Goal: Task Accomplishment & Management: Complete application form

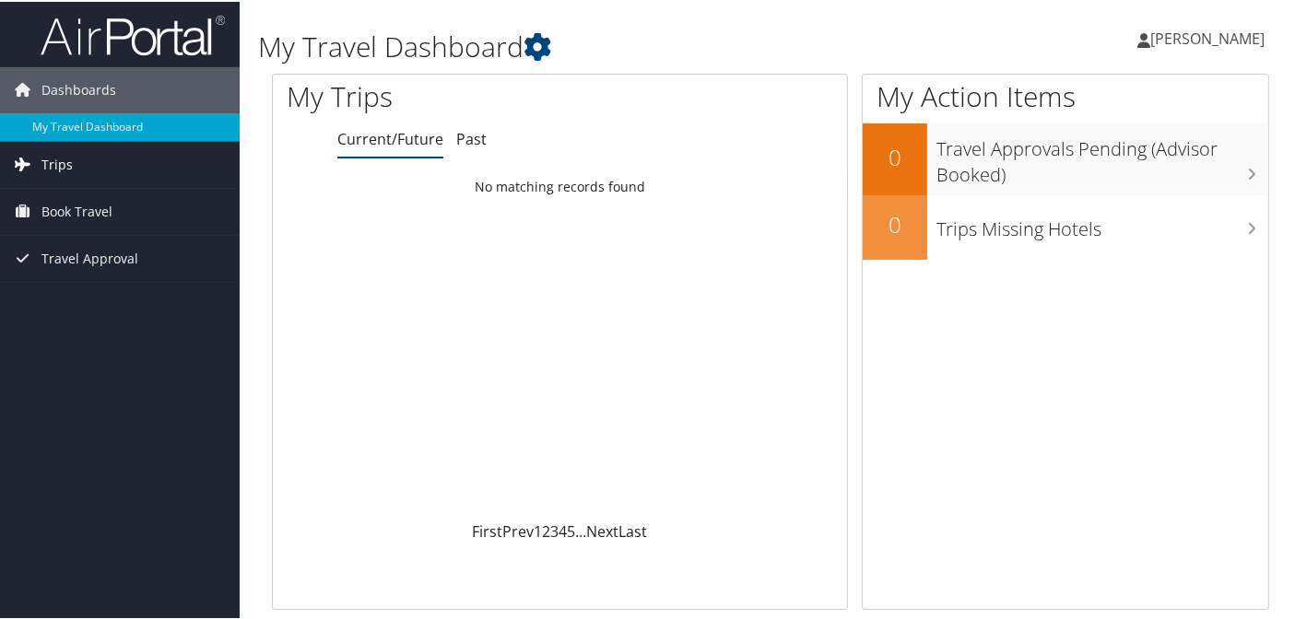
click at [104, 169] on link "Trips" at bounding box center [120, 163] width 240 height 46
click at [94, 293] on span "Book Travel" at bounding box center [76, 293] width 71 height 46
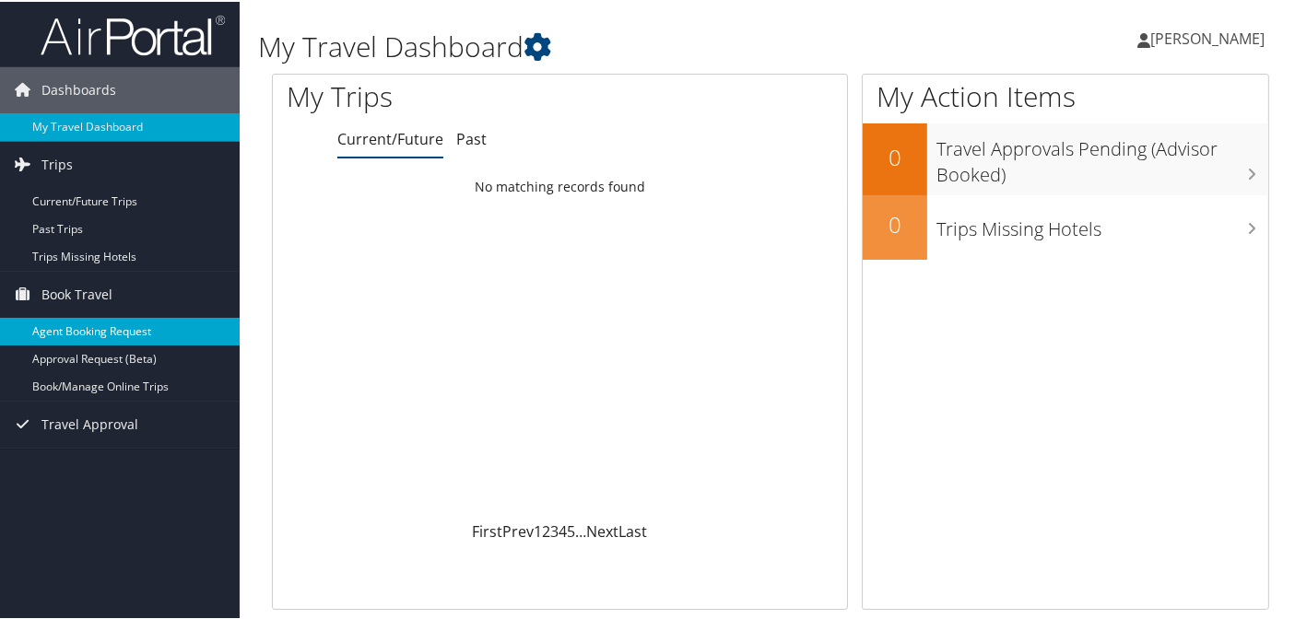
click at [199, 335] on link "Agent Booking Request" at bounding box center [120, 330] width 240 height 28
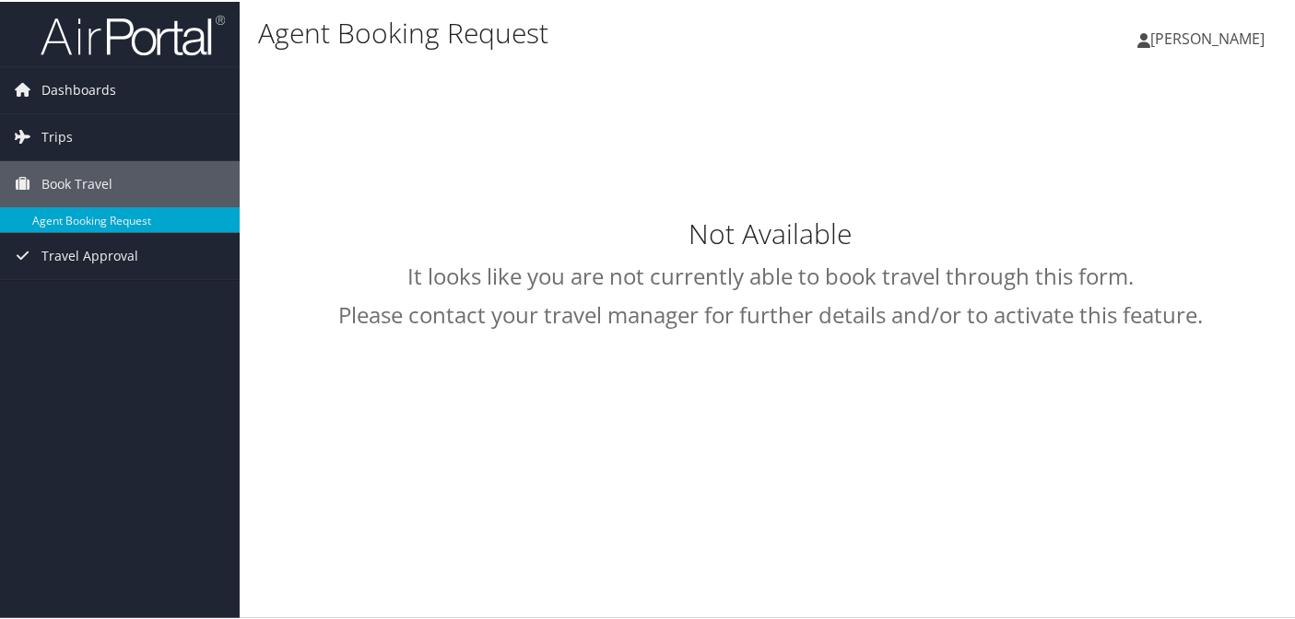
select select "[DOMAIN_NAME][EMAIL_ADDRESS][DOMAIN_NAME]"
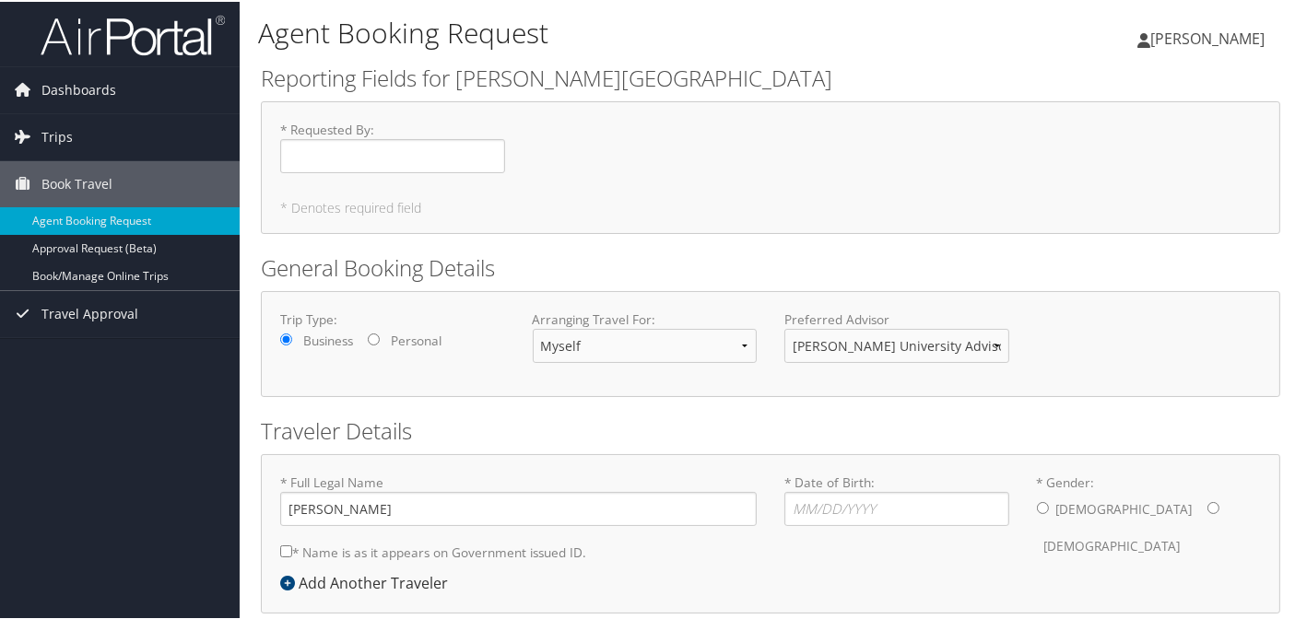
type input "[PERSON_NAME]"
click at [125, 313] on span "Travel Approval" at bounding box center [89, 312] width 97 height 46
click at [62, 135] on span "Trips" at bounding box center [56, 135] width 31 height 46
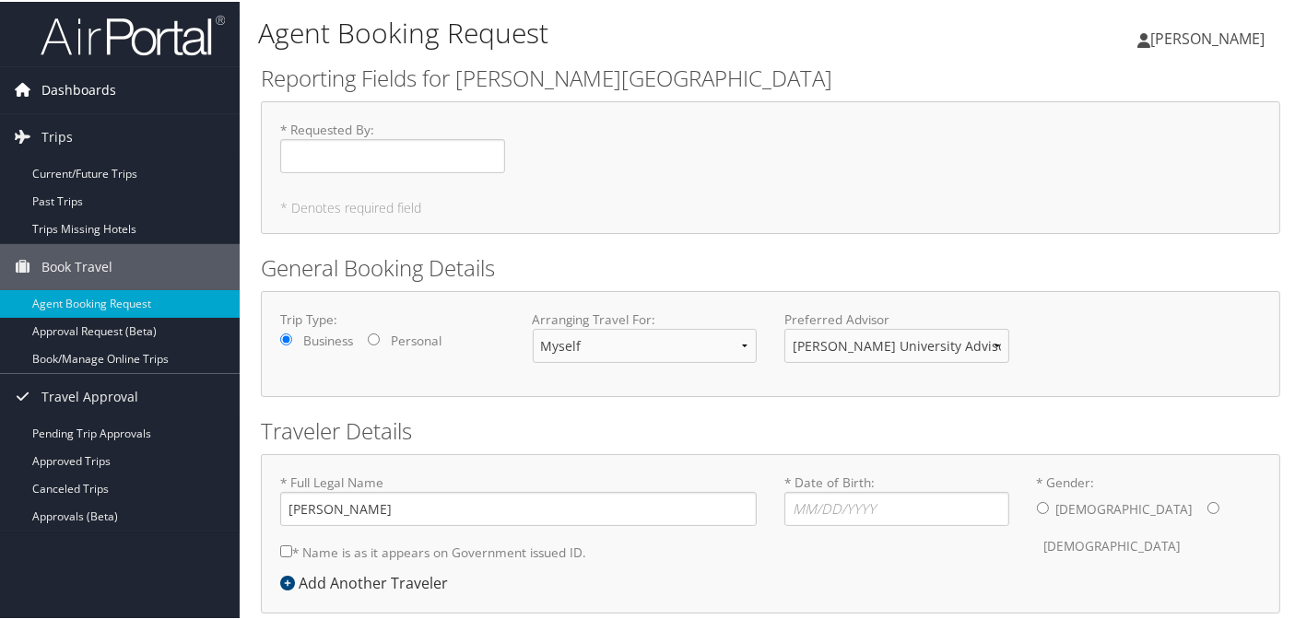
click at [87, 99] on span "Dashboards" at bounding box center [78, 88] width 75 height 46
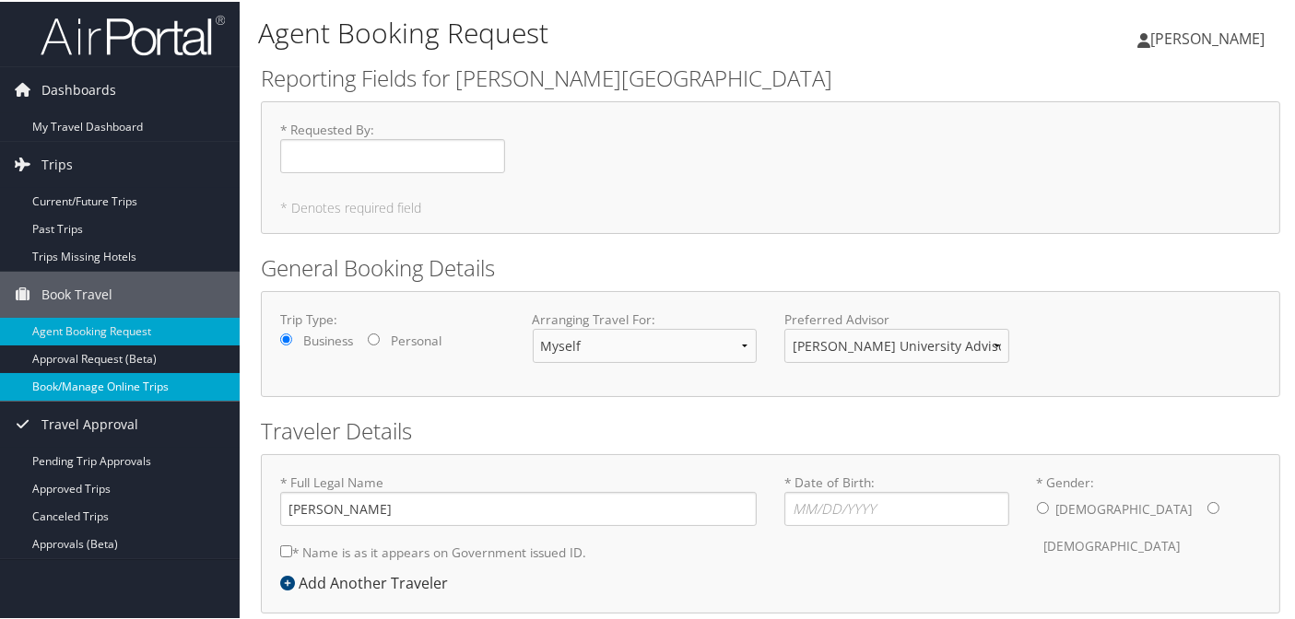
click at [153, 378] on link "Book/Manage Online Trips" at bounding box center [120, 385] width 240 height 28
